Goal: Information Seeking & Learning: Learn about a topic

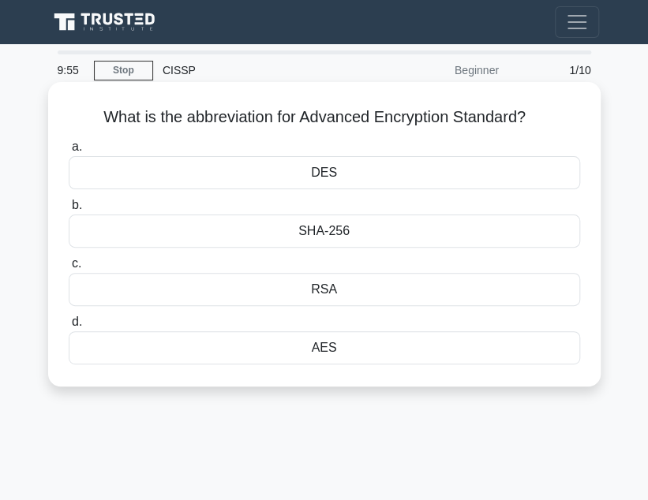
click at [368, 236] on div "SHA-256" at bounding box center [324, 231] width 511 height 33
click at [69, 211] on input "b. SHA-256" at bounding box center [69, 205] width 0 height 10
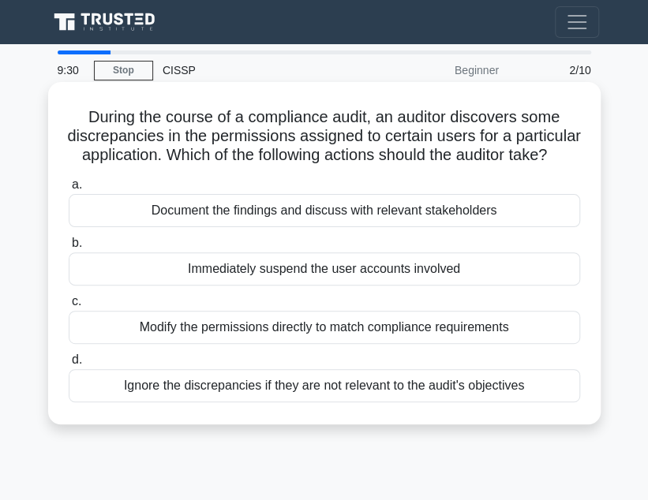
click at [336, 344] on div "Modify the permissions directly to match compliance requirements" at bounding box center [324, 327] width 511 height 33
click at [69, 307] on input "c. Modify the permissions directly to match compliance requirements" at bounding box center [69, 302] width 0 height 10
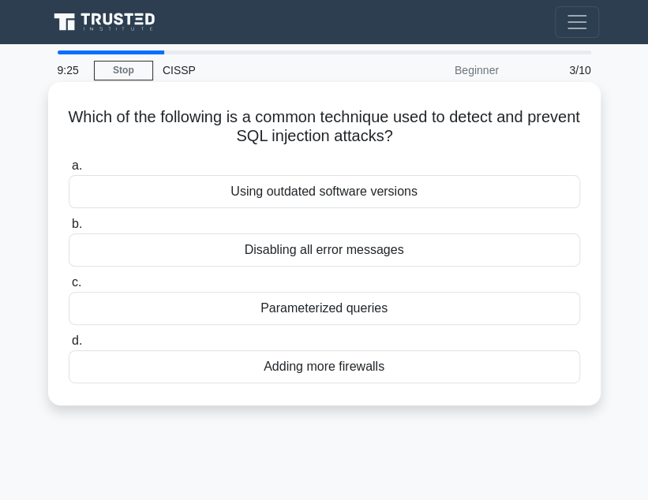
click at [355, 368] on div "Adding more firewalls" at bounding box center [324, 366] width 511 height 33
click at [69, 346] on input "d. Adding more firewalls" at bounding box center [69, 341] width 0 height 10
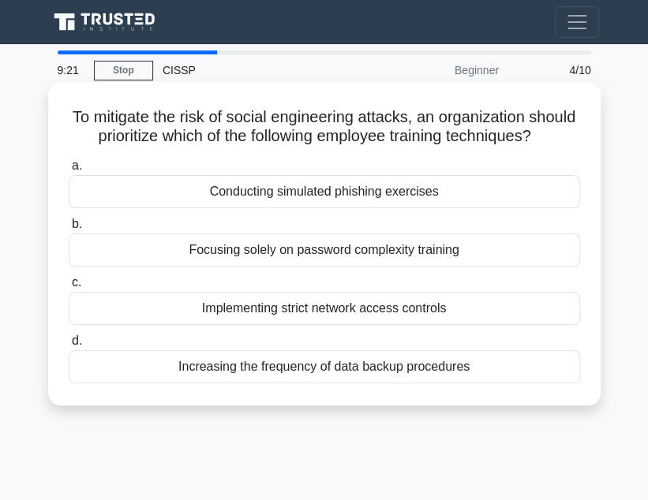
click at [374, 267] on div "Focusing solely on password complexity training" at bounding box center [324, 250] width 511 height 33
click at [69, 230] on input "b. Focusing solely on password complexity training" at bounding box center [69, 224] width 0 height 10
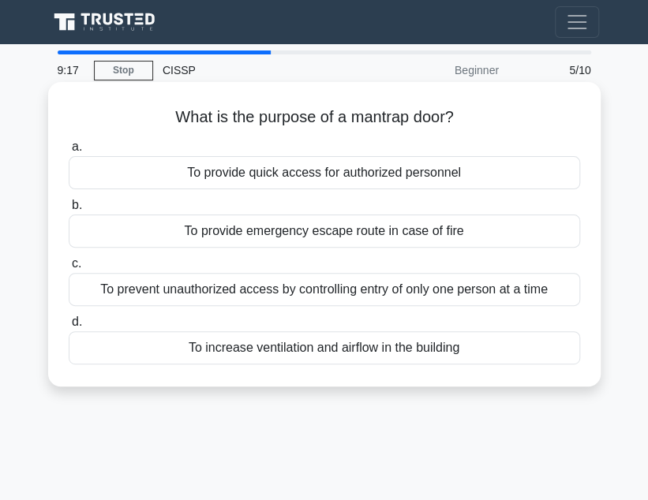
click at [353, 243] on div "To provide emergency escape route in case of fire" at bounding box center [324, 231] width 511 height 33
click at [69, 211] on input "b. To provide emergency escape route in case of fire" at bounding box center [69, 205] width 0 height 10
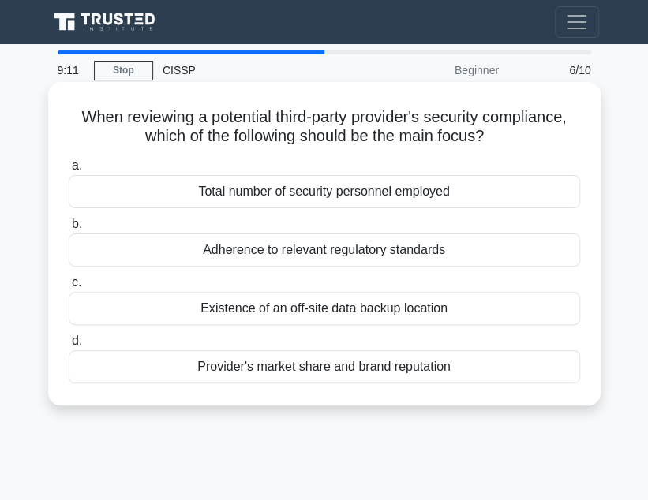
click at [358, 191] on div "Total number of security personnel employed" at bounding box center [324, 191] width 511 height 33
click at [69, 171] on input "a. Total number of security personnel employed" at bounding box center [69, 166] width 0 height 10
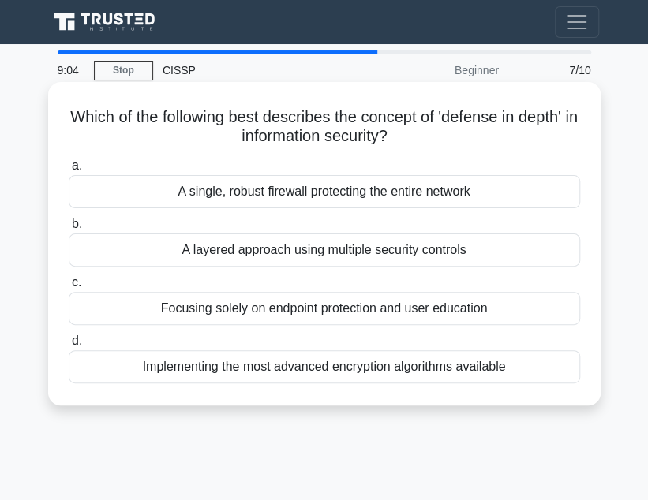
click at [294, 308] on div "Focusing solely on endpoint protection and user education" at bounding box center [324, 308] width 511 height 33
click at [69, 288] on input "c. Focusing solely on endpoint protection and user education" at bounding box center [69, 283] width 0 height 10
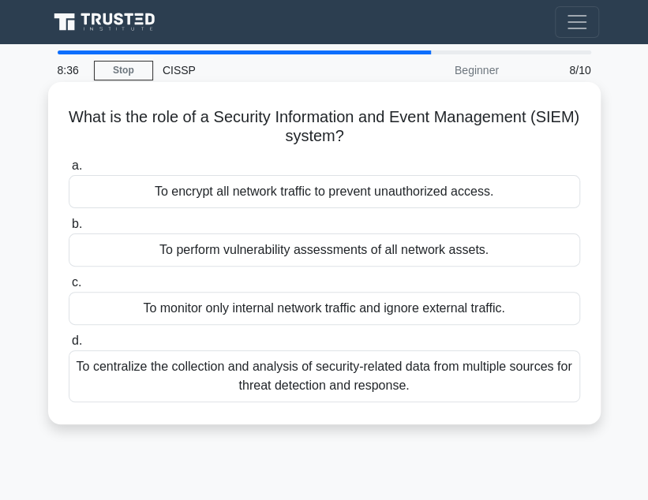
click at [283, 198] on div "To encrypt all network traffic to prevent unauthorized access." at bounding box center [324, 191] width 511 height 33
click at [69, 171] on input "a. To encrypt all network traffic to prevent unauthorized access." at bounding box center [69, 166] width 0 height 10
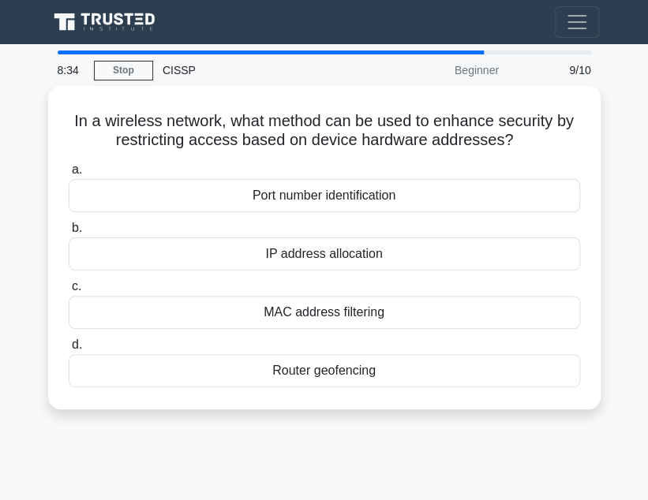
click at [283, 198] on div "Port number identification" at bounding box center [324, 195] width 511 height 33
click at [69, 175] on input "a. Port number identification" at bounding box center [69, 170] width 0 height 10
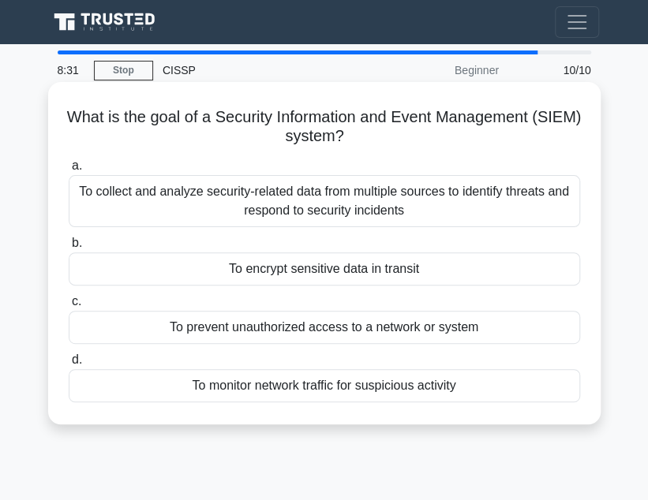
click at [442, 133] on h5 "What is the goal of a Security Information and Event Management (SIEM) system? …" at bounding box center [324, 126] width 514 height 39
click at [383, 196] on div "To collect and analyze security-related data from multiple sources to identify …" at bounding box center [324, 201] width 511 height 52
click at [69, 171] on input "a. To collect and analyze security-related data from multiple sources to identi…" at bounding box center [69, 166] width 0 height 10
